Goal: Transaction & Acquisition: Purchase product/service

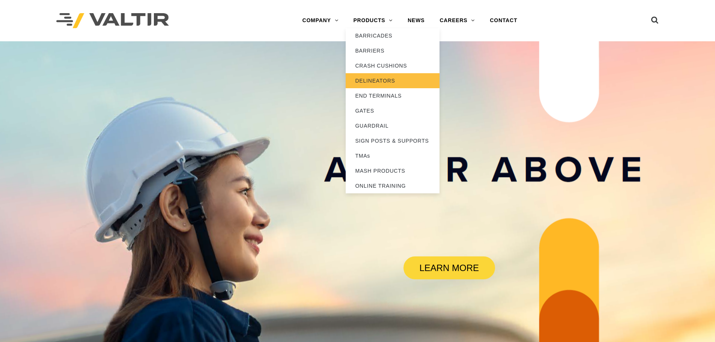
click at [375, 80] on link "DELINEATORS" at bounding box center [392, 80] width 94 height 15
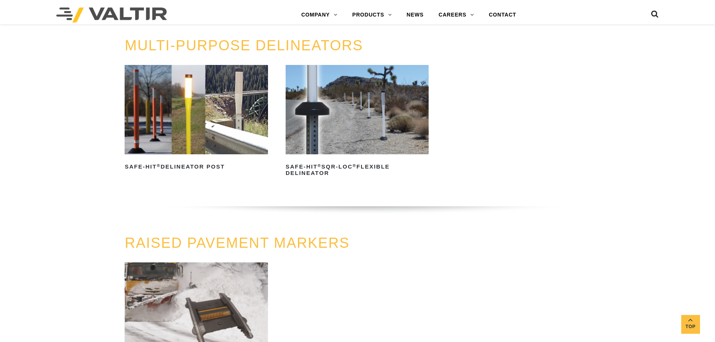
scroll to position [263, 0]
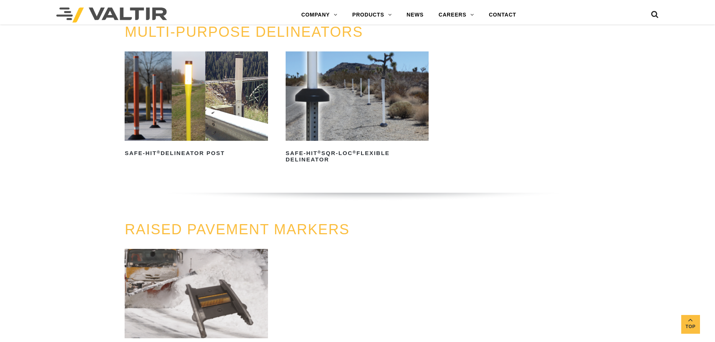
click at [184, 108] on img at bounding box center [196, 95] width 143 height 89
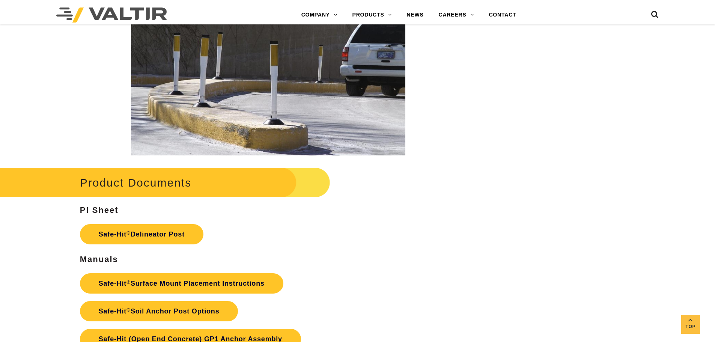
scroll to position [1575, 0]
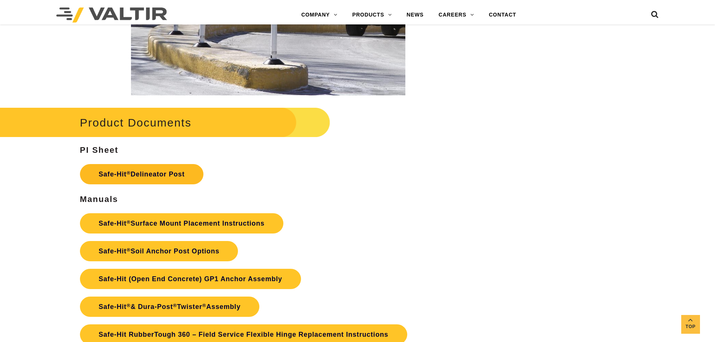
click at [133, 174] on link "Safe-Hit ® Delineator Post" at bounding box center [141, 174] width 123 height 20
